Goal: Information Seeking & Learning: Learn about a topic

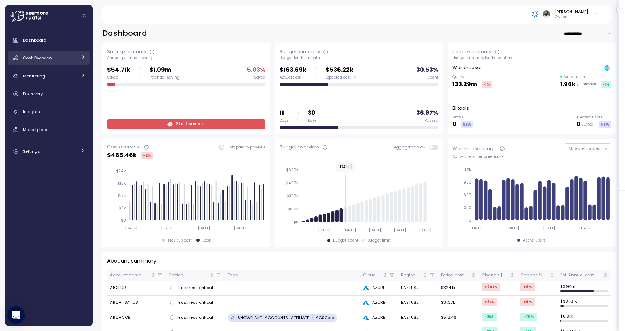
click at [56, 56] on div "Cost Overview" at bounding box center [50, 57] width 54 height 7
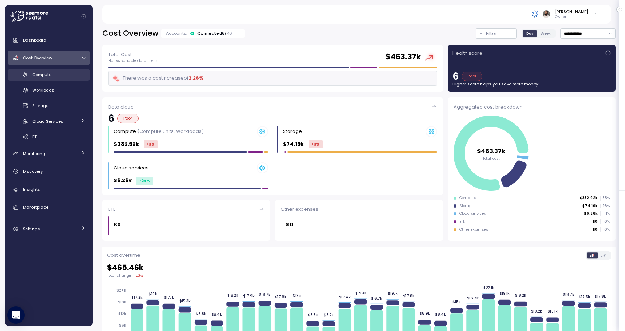
click at [66, 76] on div "Compute" at bounding box center [58, 74] width 53 height 7
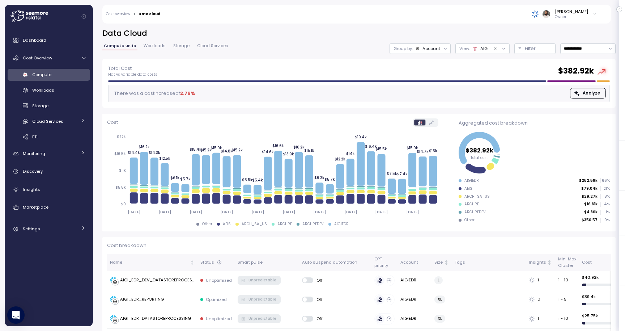
click at [151, 44] on span "Workloads" at bounding box center [155, 46] width 22 height 4
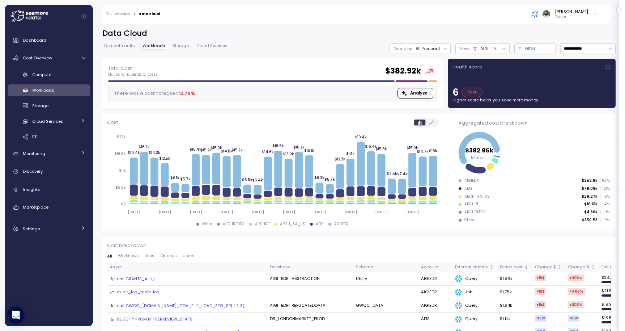
click at [184, 48] on span "Storage" at bounding box center [180, 46] width 16 height 4
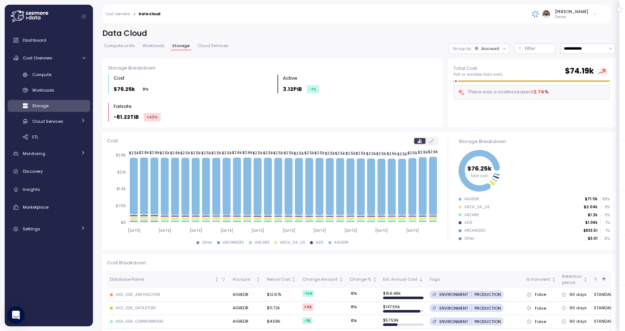
click at [202, 48] on span "Cloud Services" at bounding box center [212, 46] width 31 height 4
